Goal: Task Accomplishment & Management: Manage account settings

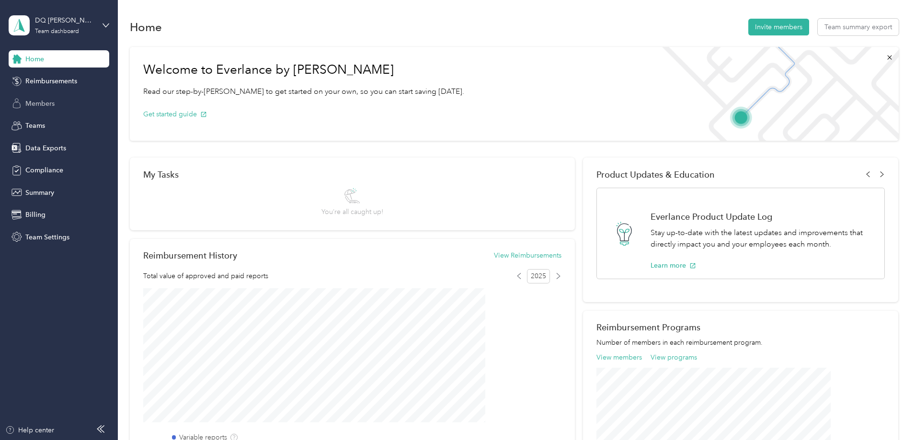
click at [36, 107] on span "Members" at bounding box center [39, 104] width 29 height 10
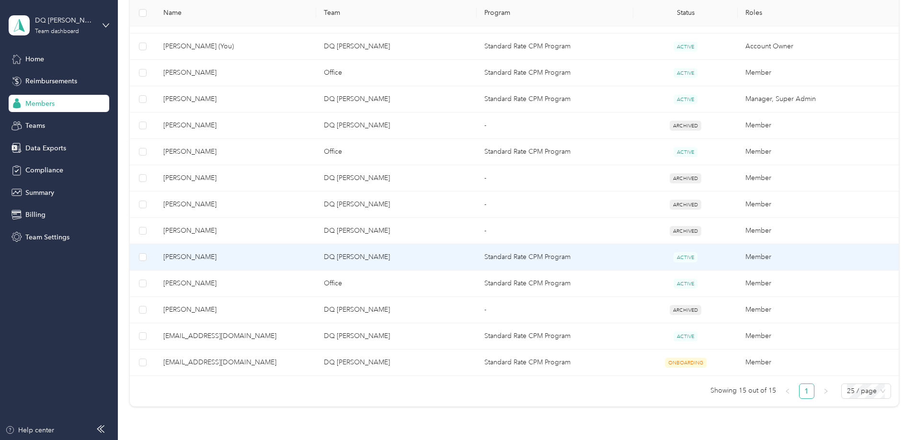
scroll to position [287, 0]
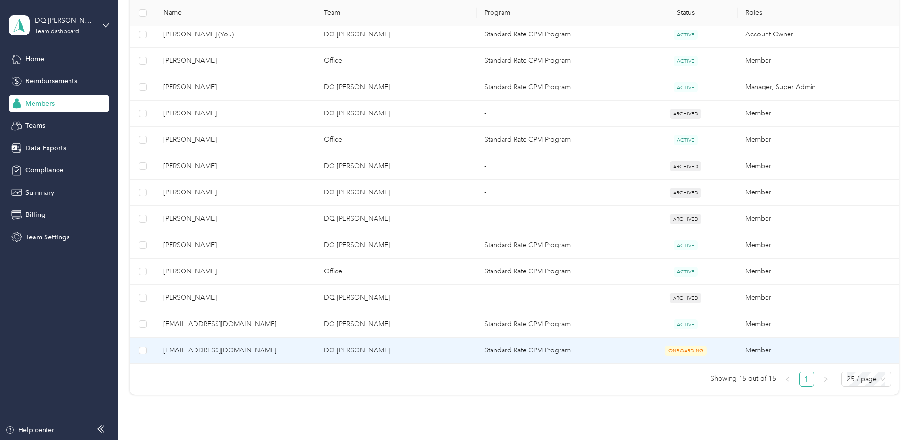
click at [665, 355] on span "ONBOARDING" at bounding box center [686, 351] width 42 height 10
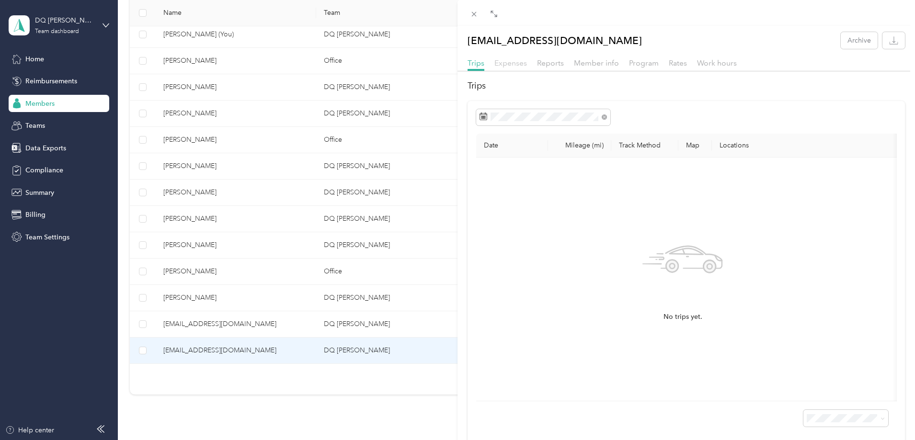
click at [507, 62] on span "Expenses" at bounding box center [510, 62] width 33 height 9
click at [549, 64] on span "Reports" at bounding box center [550, 62] width 27 height 9
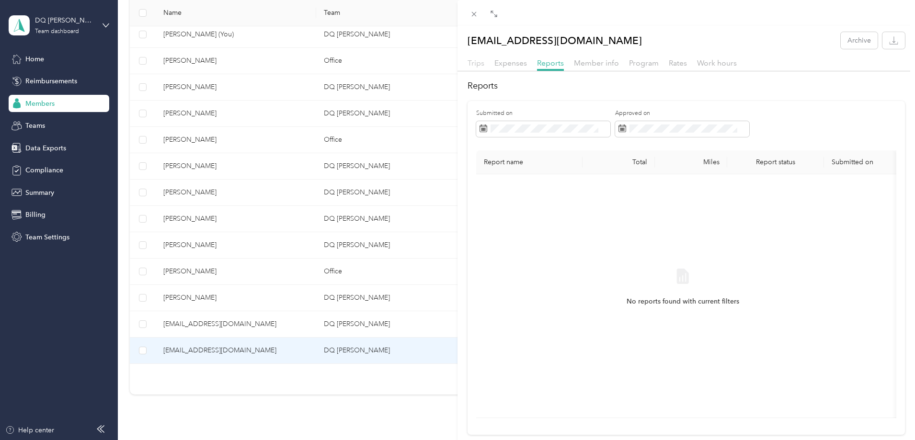
click at [470, 65] on span "Trips" at bounding box center [475, 62] width 17 height 9
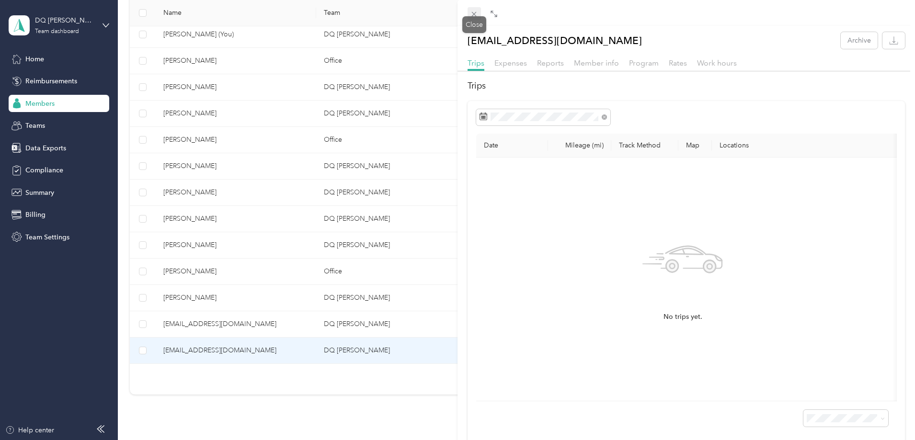
click at [476, 13] on icon at bounding box center [474, 14] width 5 height 5
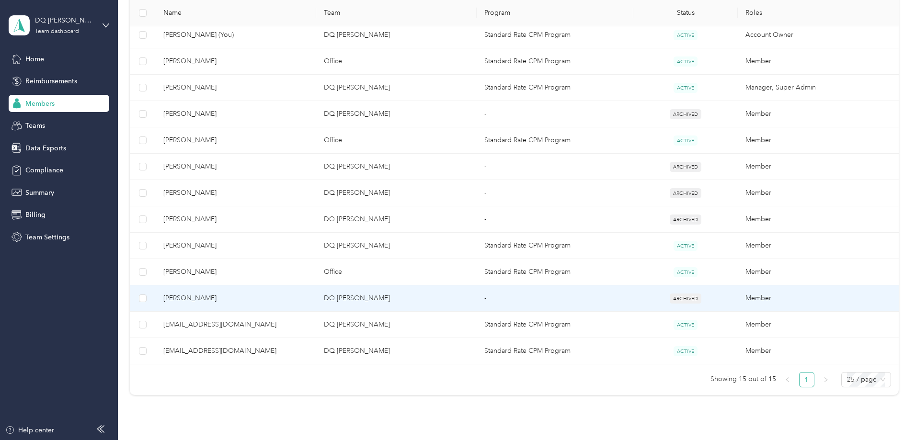
scroll to position [287, 0]
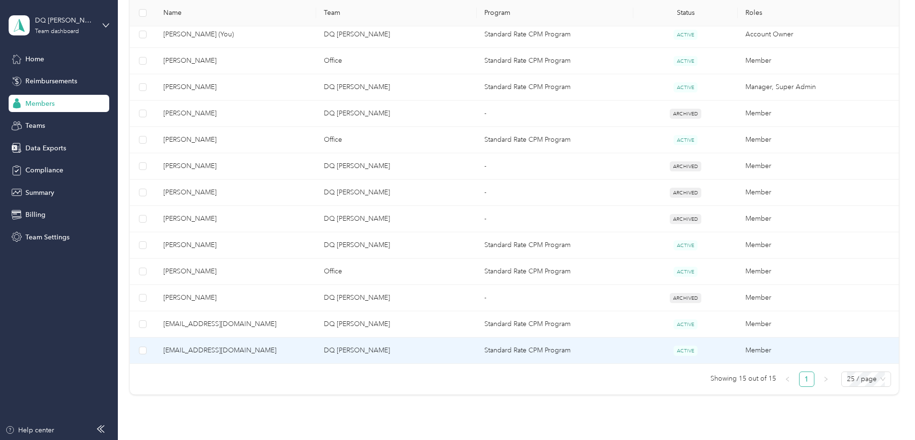
click at [633, 351] on td "ACTIVE" at bounding box center [685, 351] width 104 height 26
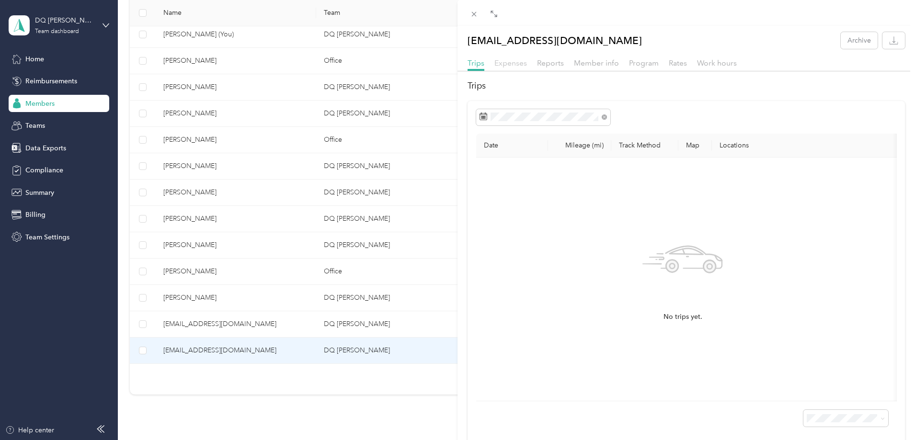
click at [501, 61] on span "Expenses" at bounding box center [510, 62] width 33 height 9
click at [548, 64] on span "Reports" at bounding box center [550, 62] width 27 height 9
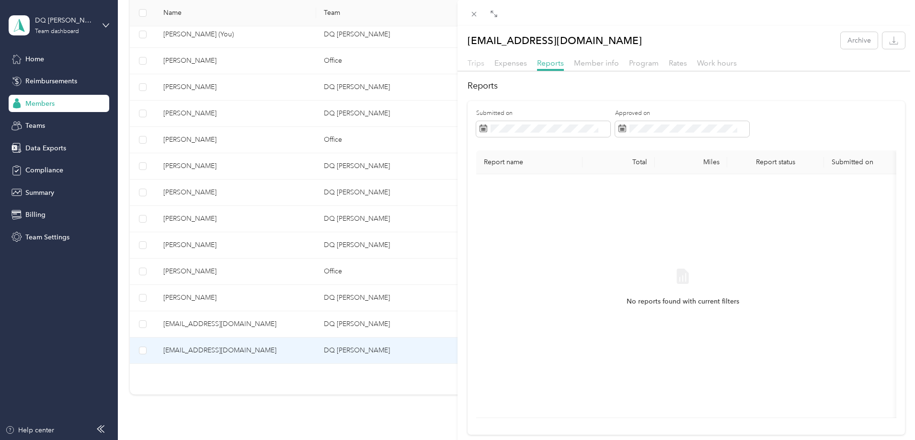
click at [473, 63] on span "Trips" at bounding box center [475, 62] width 17 height 9
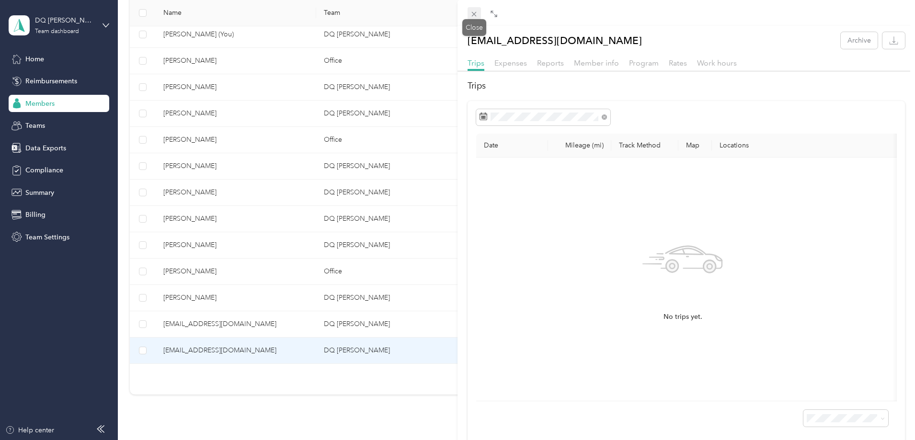
click at [473, 16] on icon at bounding box center [474, 14] width 5 height 5
